Goal: Task Accomplishment & Management: Manage account settings

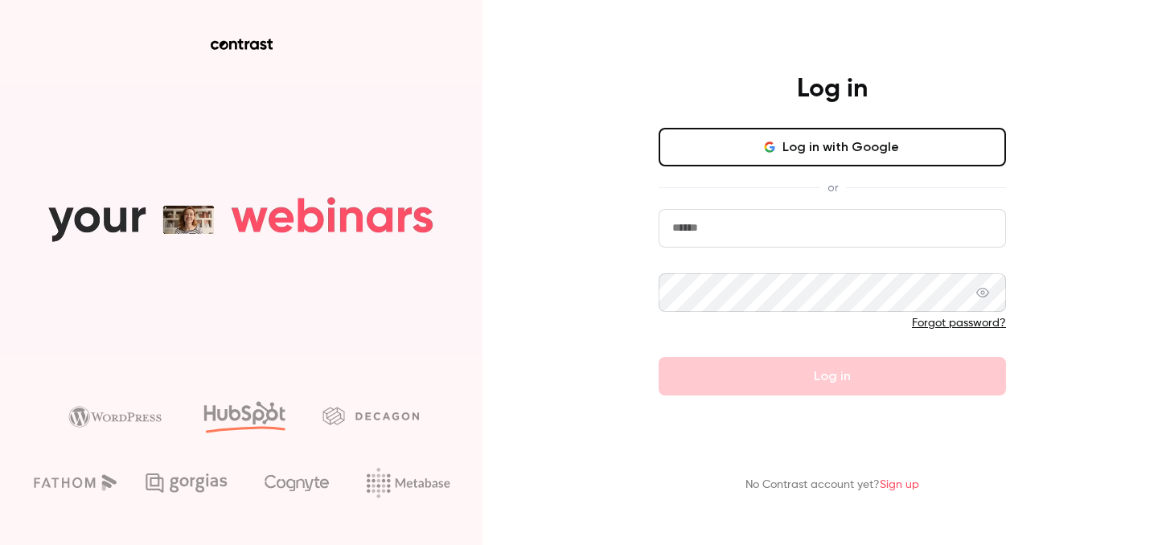
type input "**********"
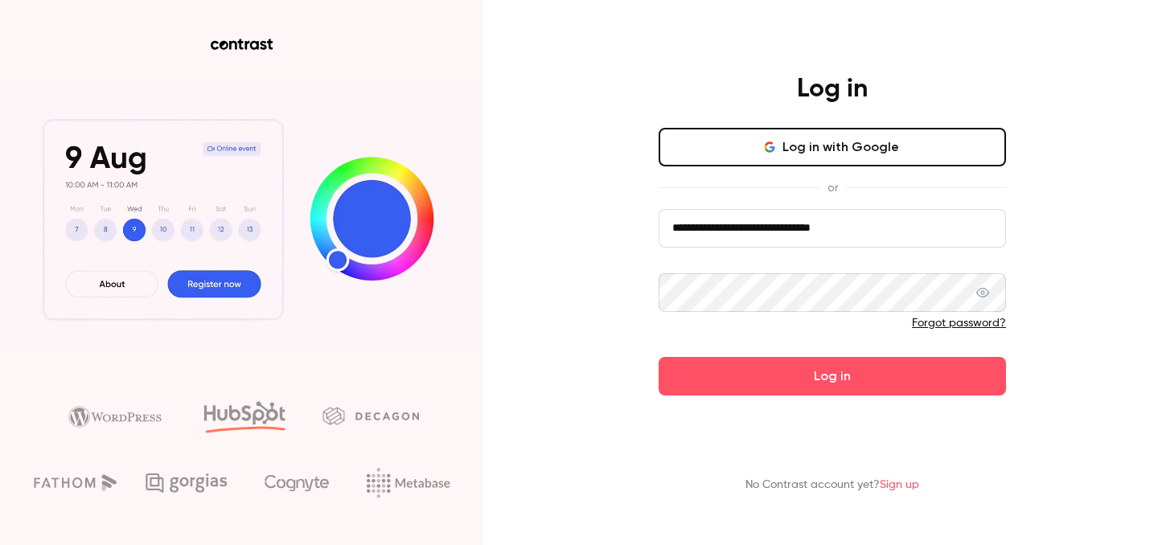
click at [797, 374] on form "**********" at bounding box center [832, 302] width 347 height 187
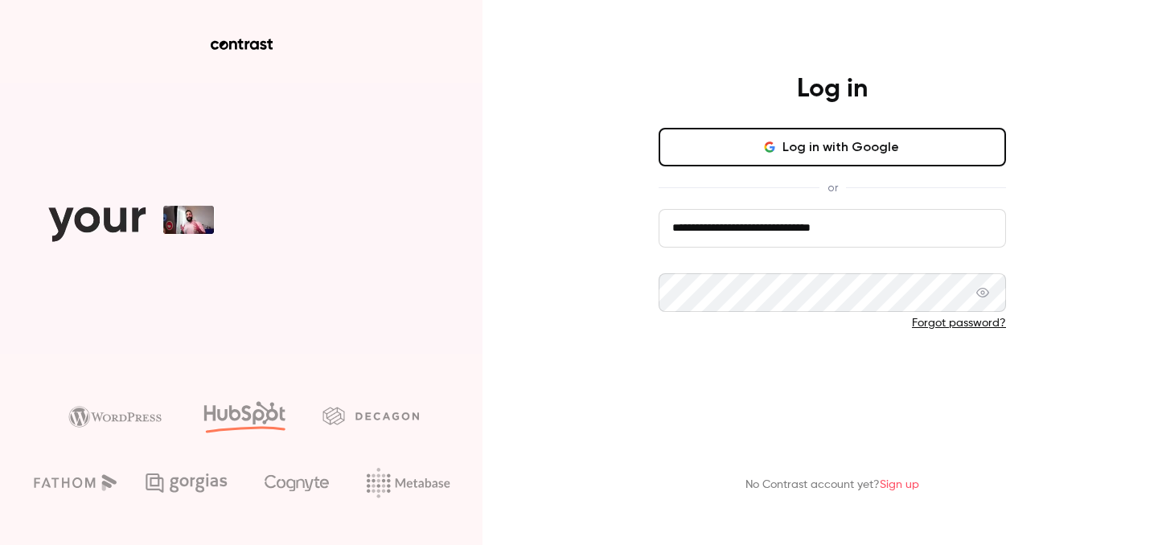
click at [837, 384] on button "Log in" at bounding box center [832, 376] width 347 height 39
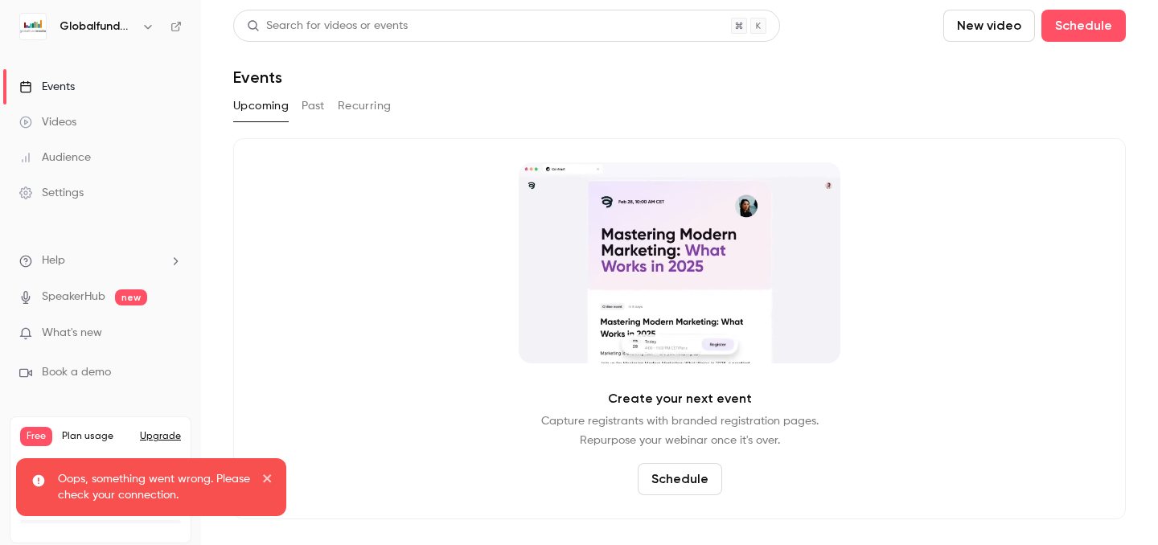
click at [686, 123] on div "Upcoming Past Recurring" at bounding box center [679, 109] width 893 height 32
